Goal: Transaction & Acquisition: Book appointment/travel/reservation

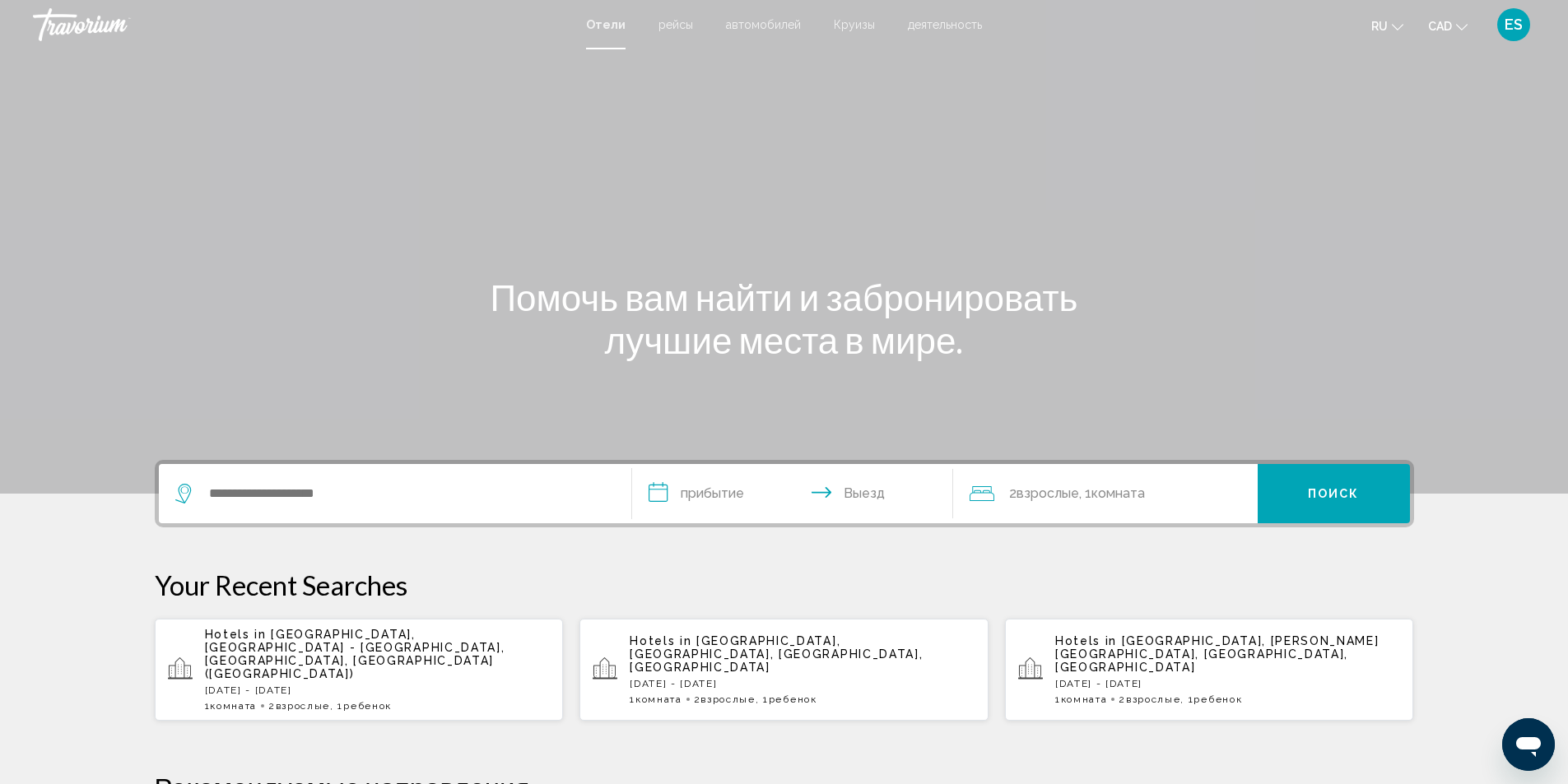
click at [744, 24] on span "автомобилей" at bounding box center [764, 24] width 75 height 13
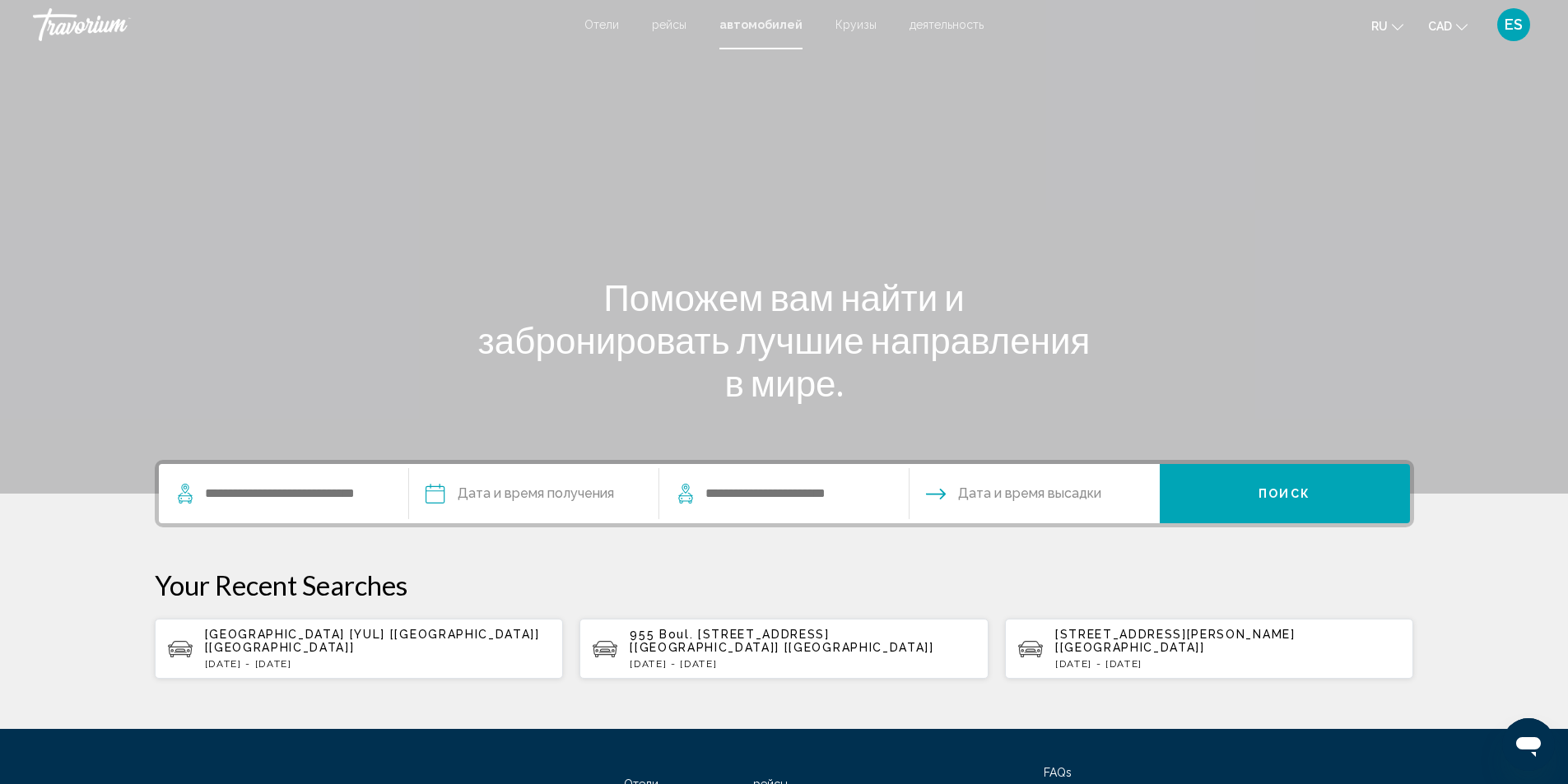
click at [334, 643] on span "[GEOGRAPHIC_DATA] [YUL] [[GEOGRAPHIC_DATA]] [[GEOGRAPHIC_DATA]]" at bounding box center [372, 641] width 335 height 26
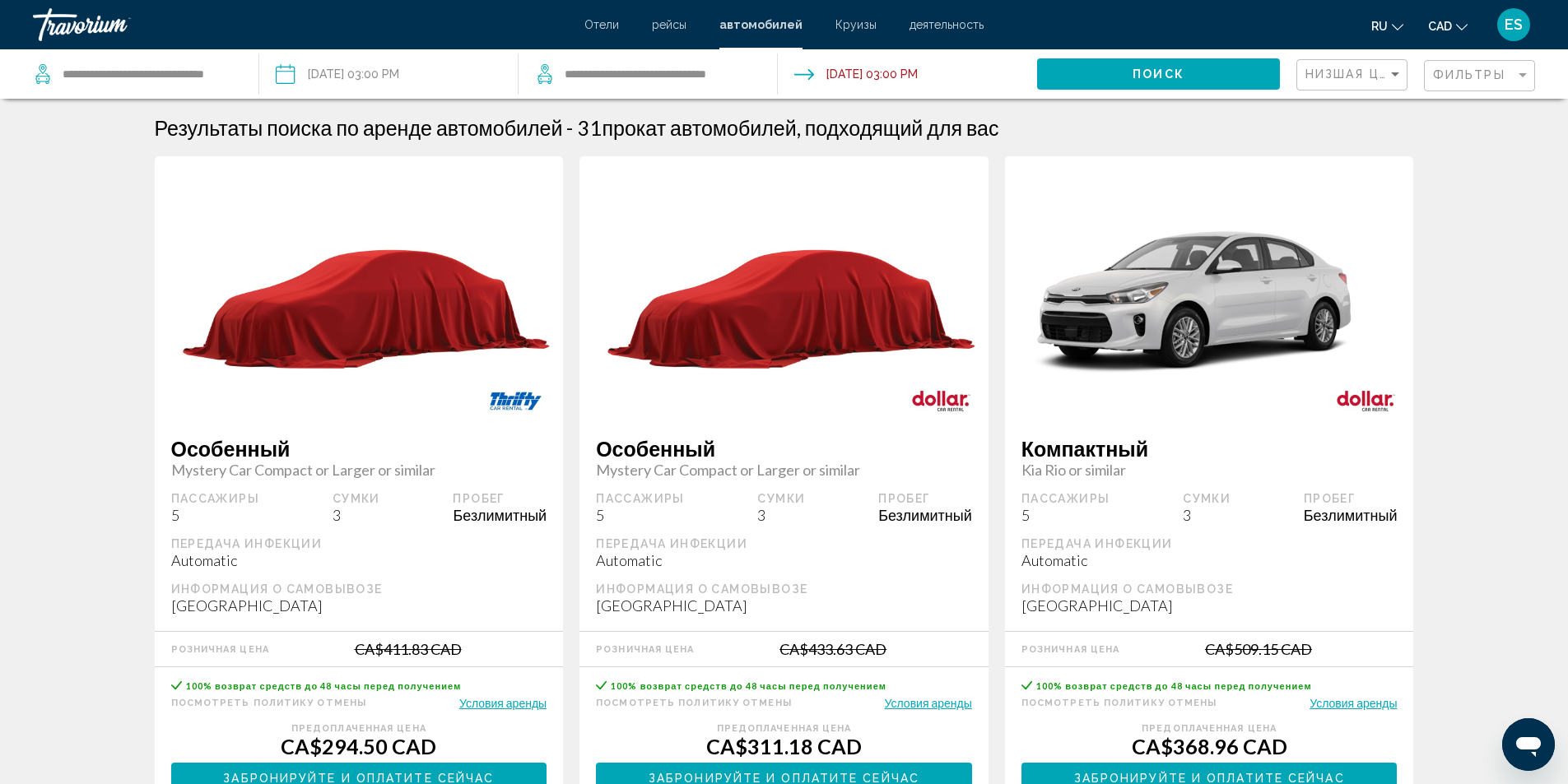
click at [1518, 66] on div "Фильтры" at bounding box center [1482, 76] width 97 height 31
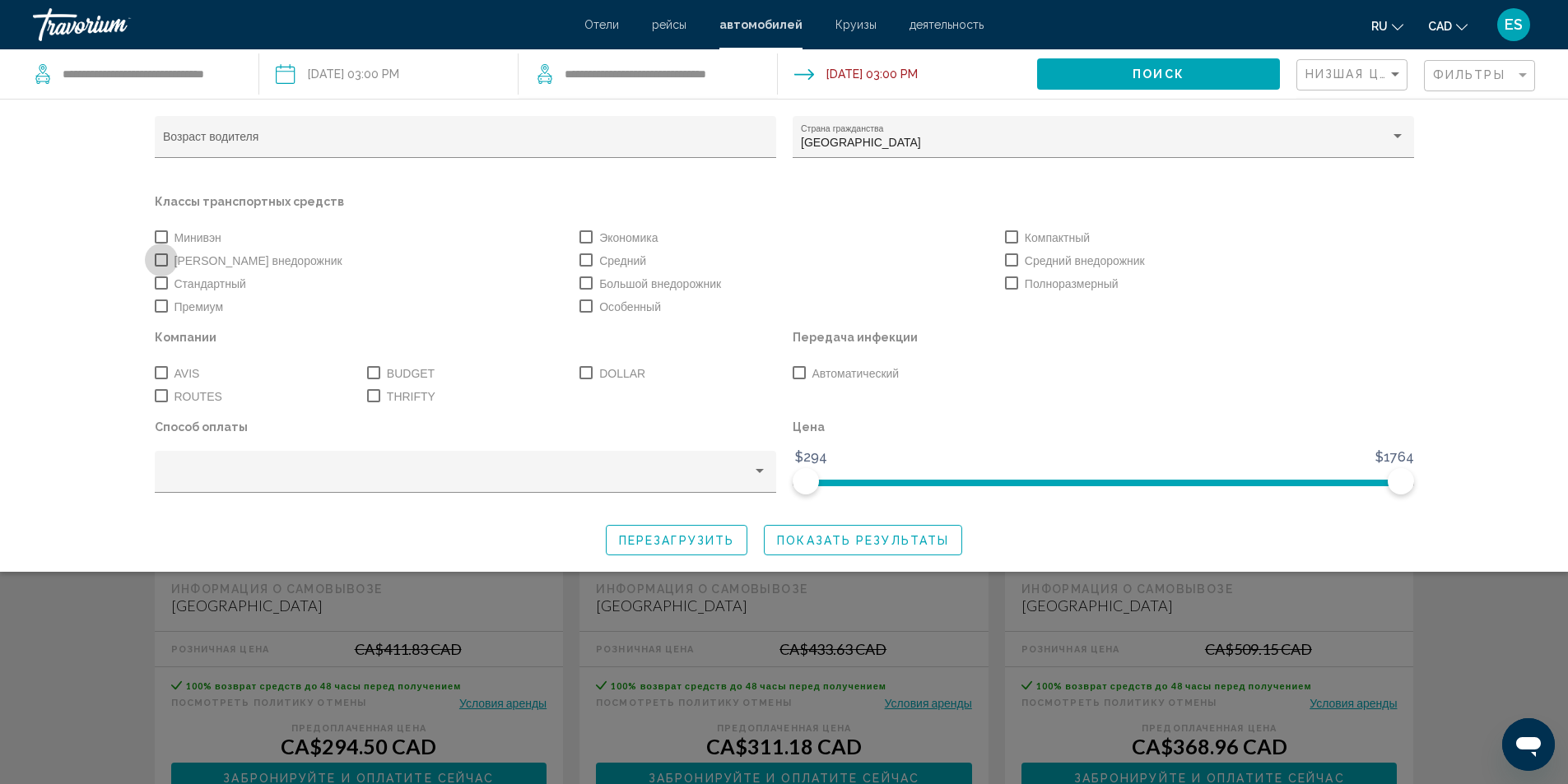
click at [164, 259] on span "Search widget" at bounding box center [162, 260] width 13 height 13
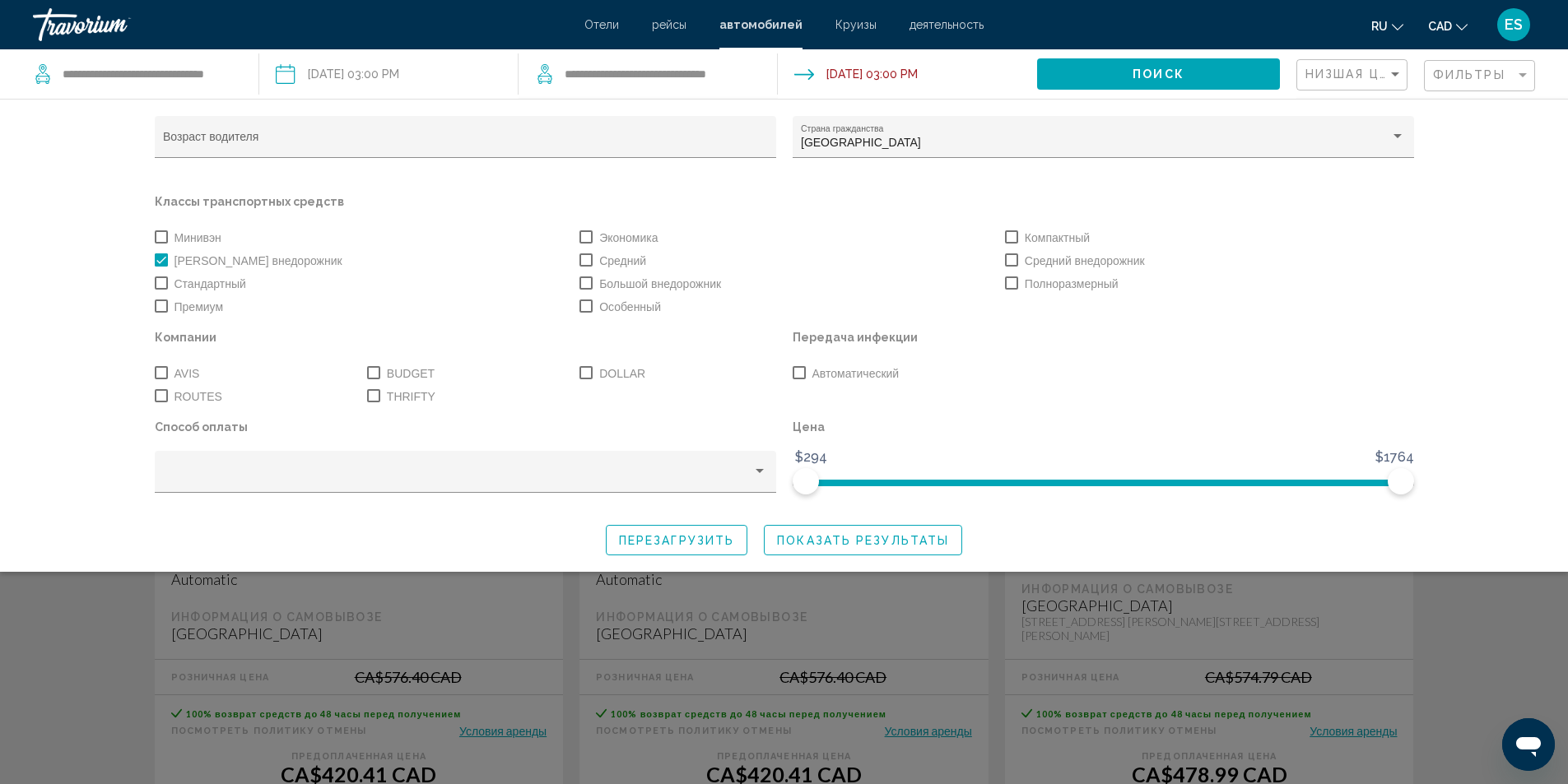
click at [885, 535] on span "Показать результаты" at bounding box center [863, 540] width 172 height 13
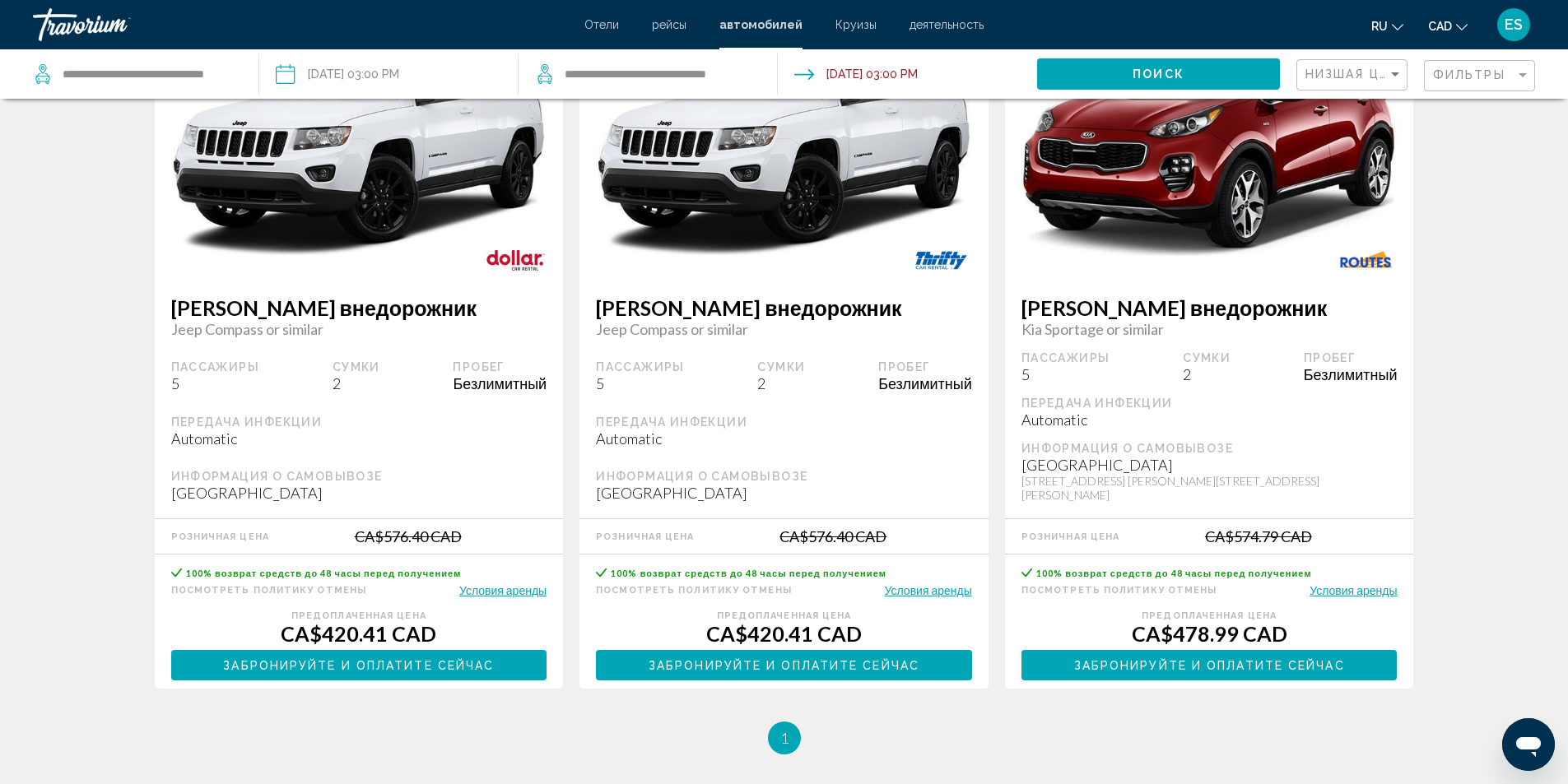
scroll to position [164, 0]
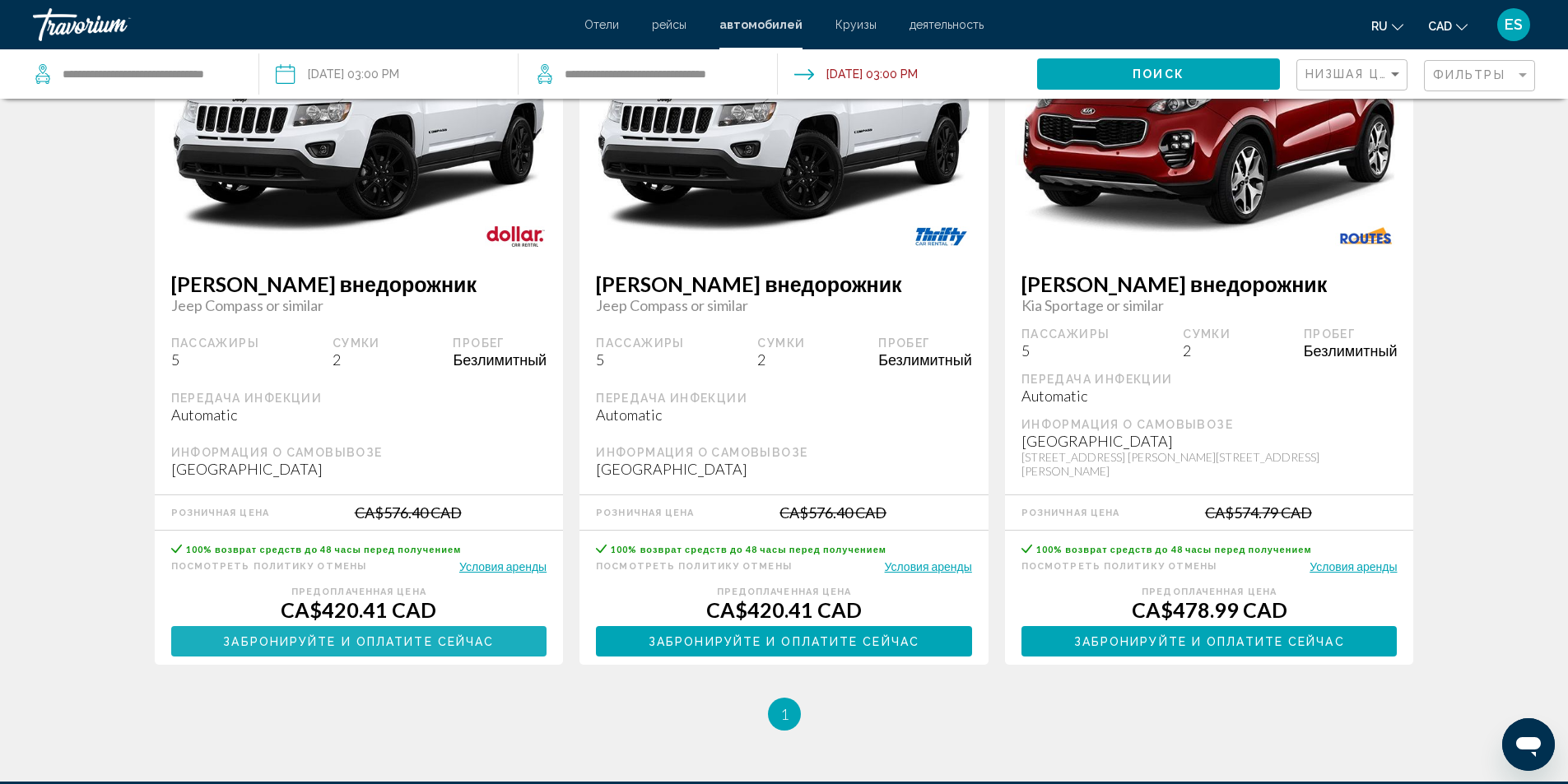
click at [437, 635] on span "Забронируйте и оплатите сейчас" at bounding box center [359, 642] width 271 height 13
